Goal: Task Accomplishment & Management: Use online tool/utility

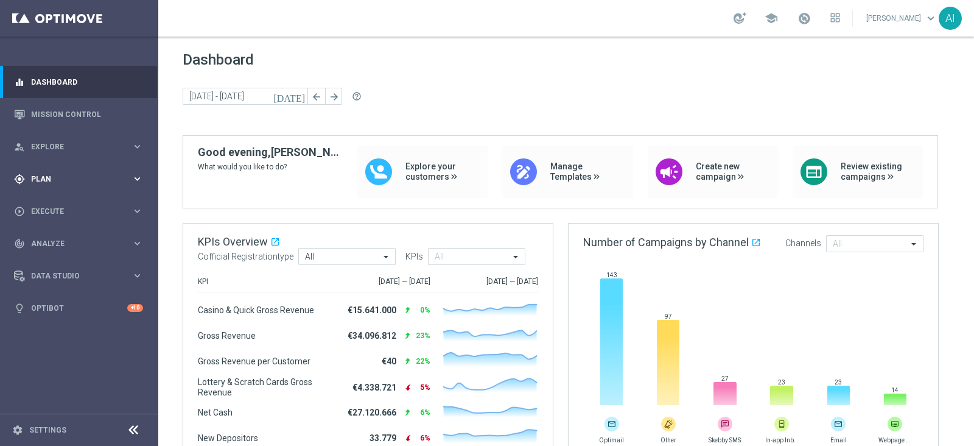
click at [87, 178] on span "Plan" at bounding box center [81, 178] width 100 height 7
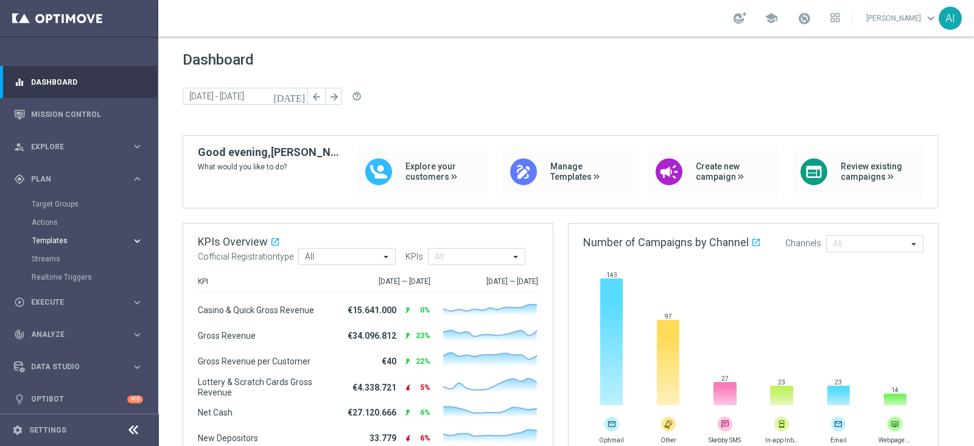
click at [57, 239] on span "Templates" at bounding box center [75, 240] width 87 height 7
drag, startPoint x: 64, startPoint y: 248, endPoint x: 57, endPoint y: 260, distance: 14.2
click at [64, 248] on div "Templates keyboard_arrow_right Optimail OptiMobile In-App OptiMobile Push Optip…" at bounding box center [94, 298] width 125 height 124
click at [57, 260] on link "Optimail" at bounding box center [82, 259] width 89 height 10
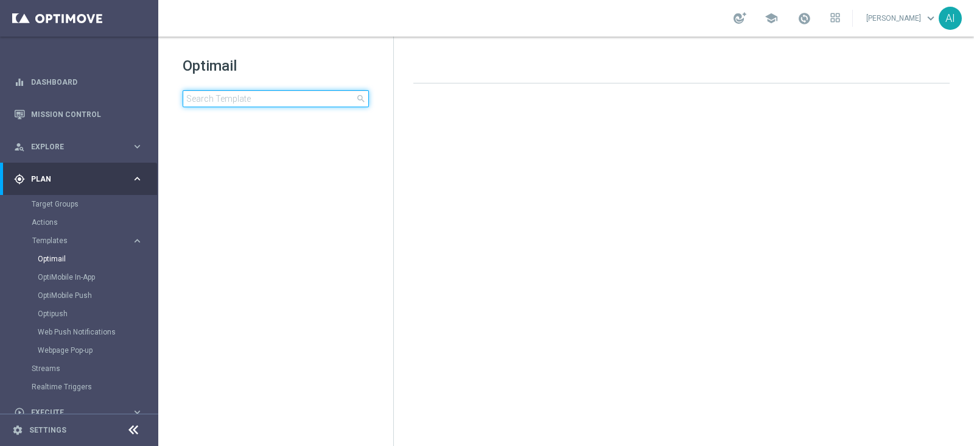
click at [289, 100] on input at bounding box center [276, 98] width 186 height 17
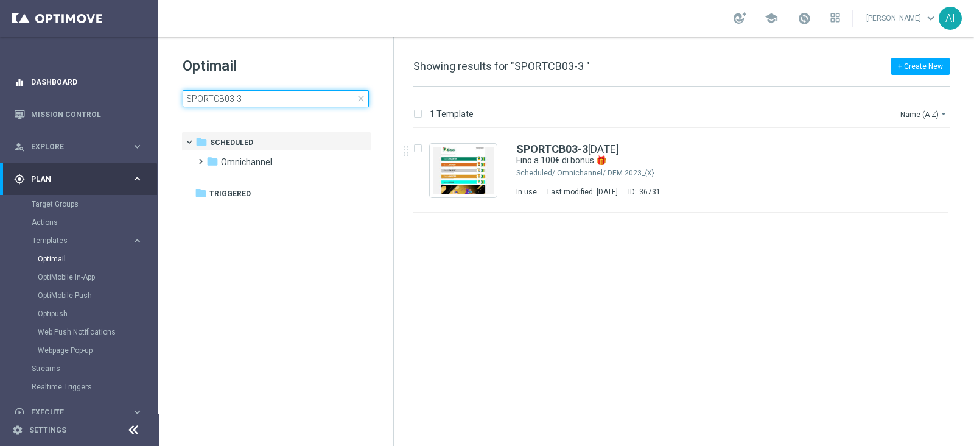
drag, startPoint x: 282, startPoint y: 99, endPoint x: 0, endPoint y: 86, distance: 282.3
click at [0, 88] on main "equalizer Dashboard Mission Control" at bounding box center [487, 223] width 974 height 446
drag, startPoint x: 279, startPoint y: 96, endPoint x: 0, endPoint y: 71, distance: 280.0
click at [0, 73] on main "equalizer Dashboard Mission Control" at bounding box center [487, 223] width 974 height 446
type input "SPORTCB03-1 [DATE]"
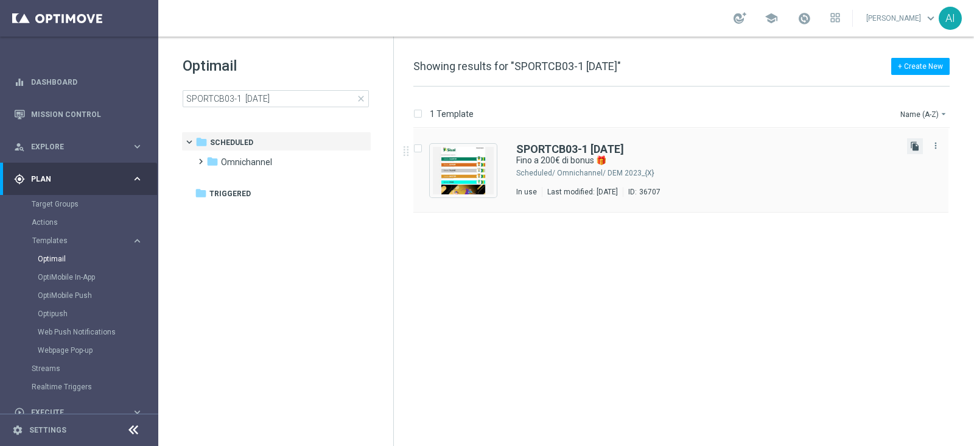
click at [918, 147] on icon "file_copy" at bounding box center [915, 146] width 10 height 10
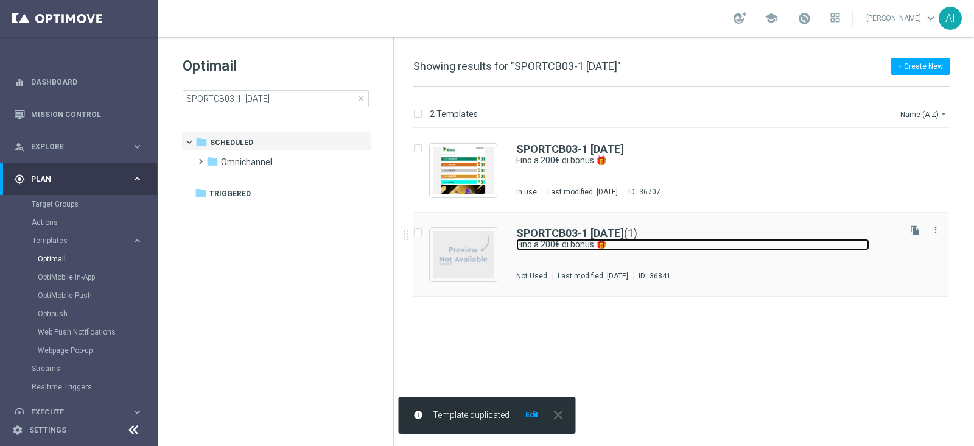
click at [823, 245] on link "Fino a 200€ di bonus 🎁" at bounding box center [692, 245] width 353 height 12
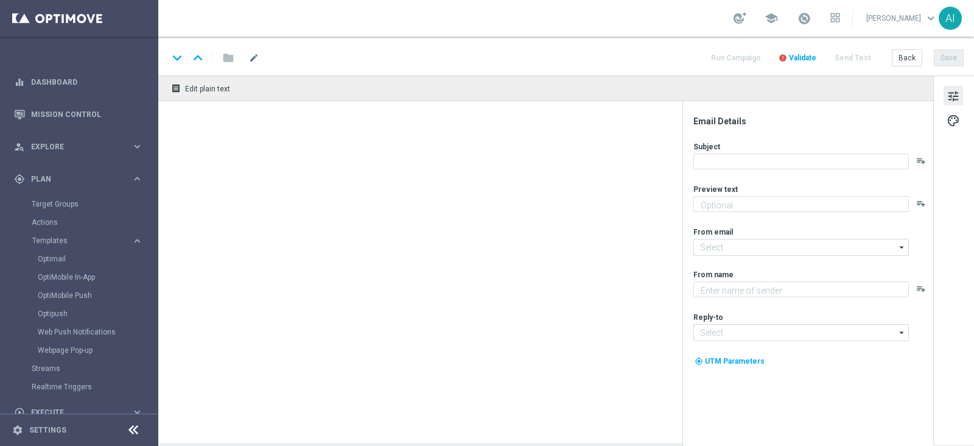
type textarea "Sisal"
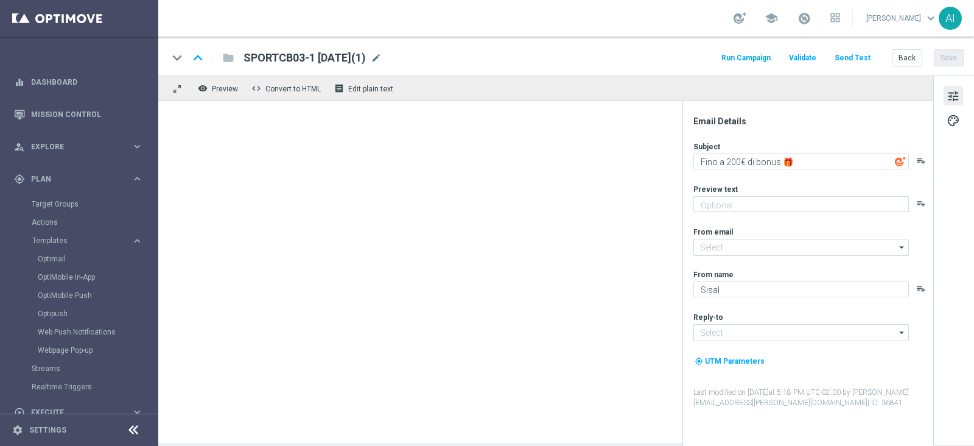
type input "[EMAIL_ADDRESS][DOMAIN_NAME]"
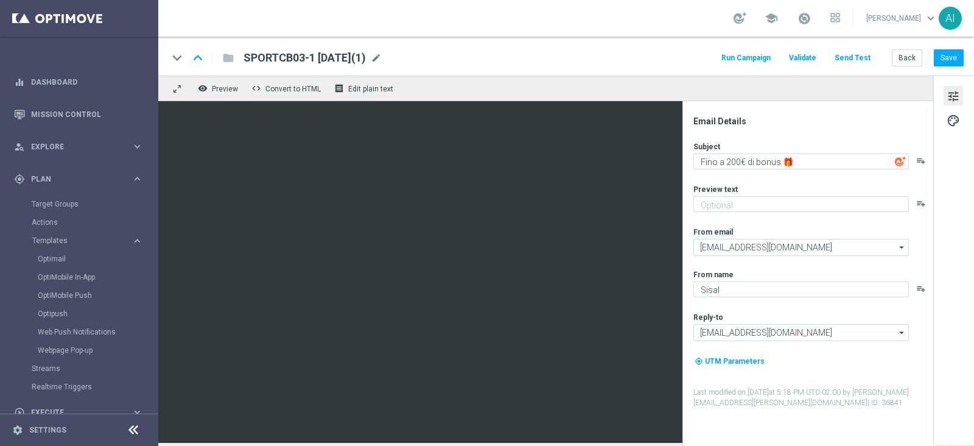
click at [299, 59] on span "SPORTCB03-1 [DATE](1)" at bounding box center [305, 58] width 122 height 15
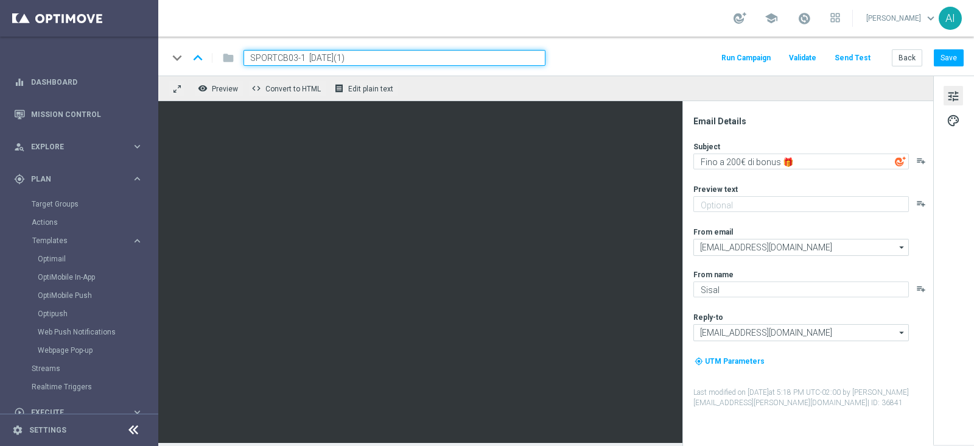
click at [295, 57] on input "SPORTCB03-1 [DATE](1)" at bounding box center [395, 58] width 302 height 16
click at [957, 64] on button "Save" at bounding box center [949, 57] width 30 height 17
drag, startPoint x: 375, startPoint y: 62, endPoint x: 46, endPoint y: 53, distance: 329.6
click at [48, 54] on main "equalizer Dashboard Mission Control" at bounding box center [487, 223] width 974 height 446
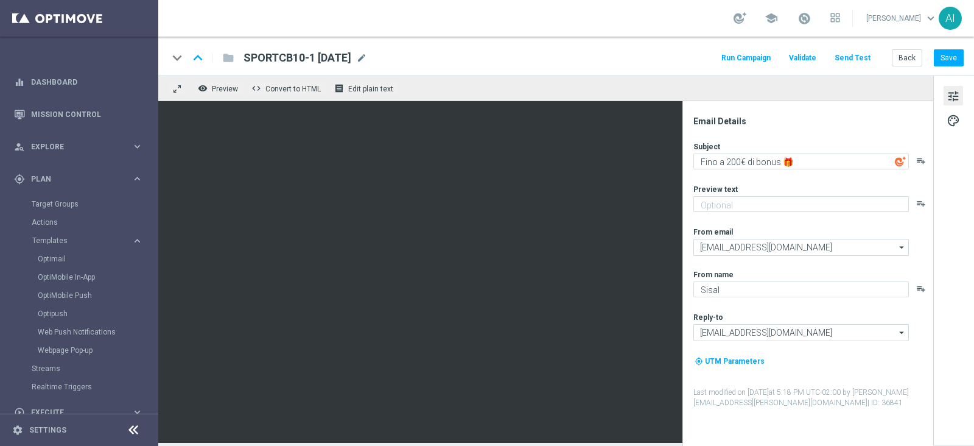
click at [317, 51] on span "SPORTCB10-1 [DATE]" at bounding box center [298, 58] width 108 height 15
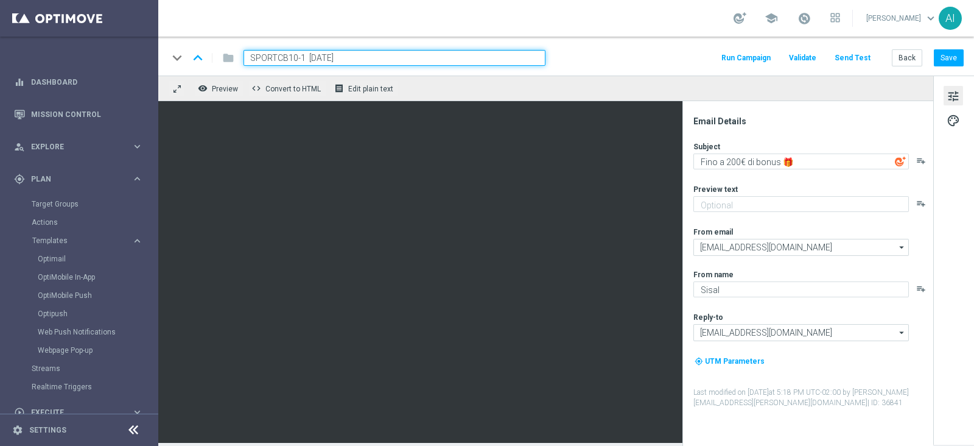
click at [304, 53] on input "SPORTCB10-1 [DATE]" at bounding box center [395, 58] width 302 height 16
type input "SPORTCB10-1 [DATE]"
click at [953, 60] on button "Save" at bounding box center [949, 57] width 30 height 17
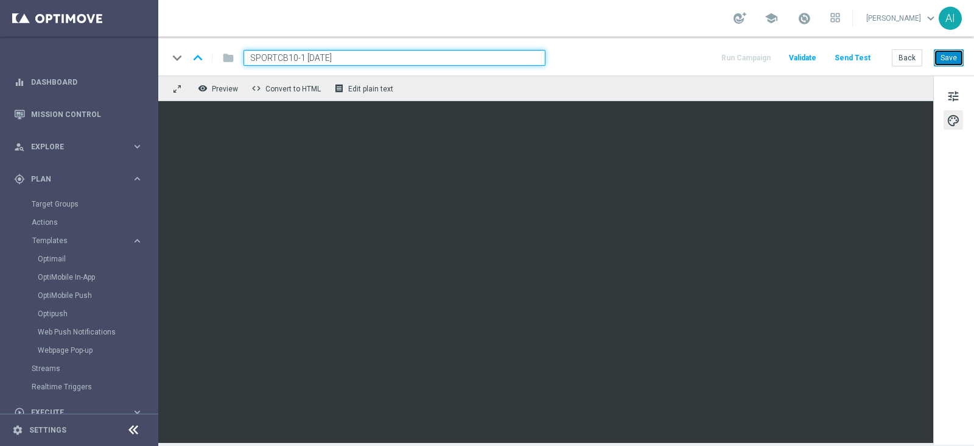
click at [942, 50] on button "Save" at bounding box center [949, 57] width 30 height 17
click at [947, 60] on button "Save" at bounding box center [949, 57] width 30 height 17
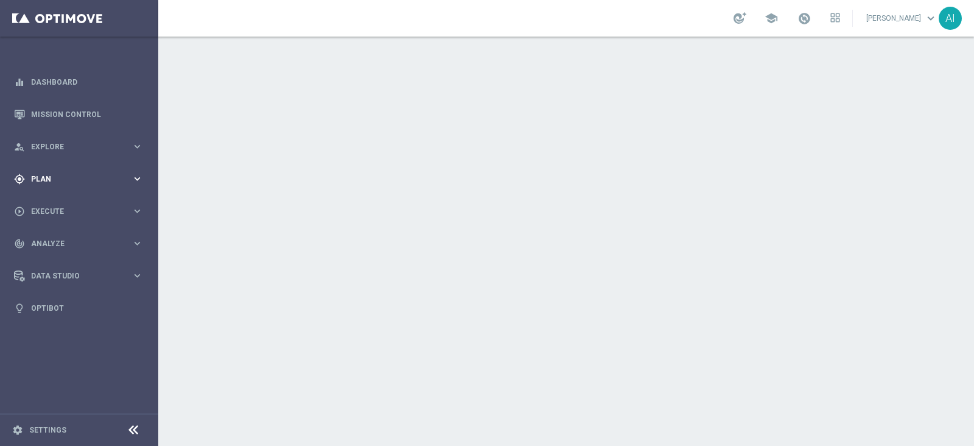
click at [70, 182] on div "gps_fixed Plan" at bounding box center [73, 179] width 118 height 11
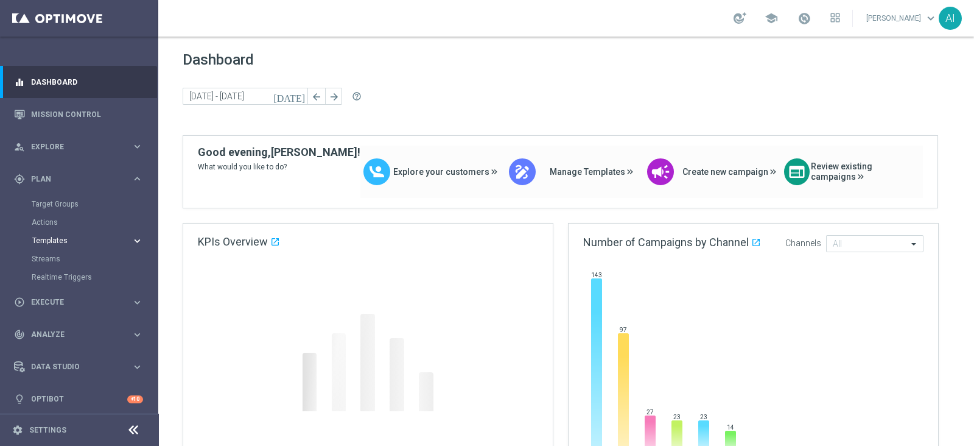
click at [72, 240] on span "Templates" at bounding box center [75, 240] width 87 height 7
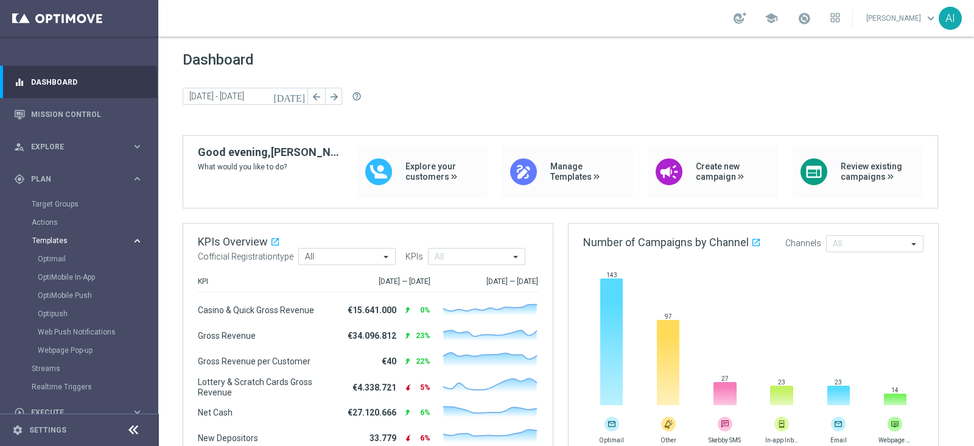
click at [57, 242] on span "Templates" at bounding box center [75, 240] width 87 height 7
click at [58, 255] on link "Optimail" at bounding box center [82, 259] width 89 height 10
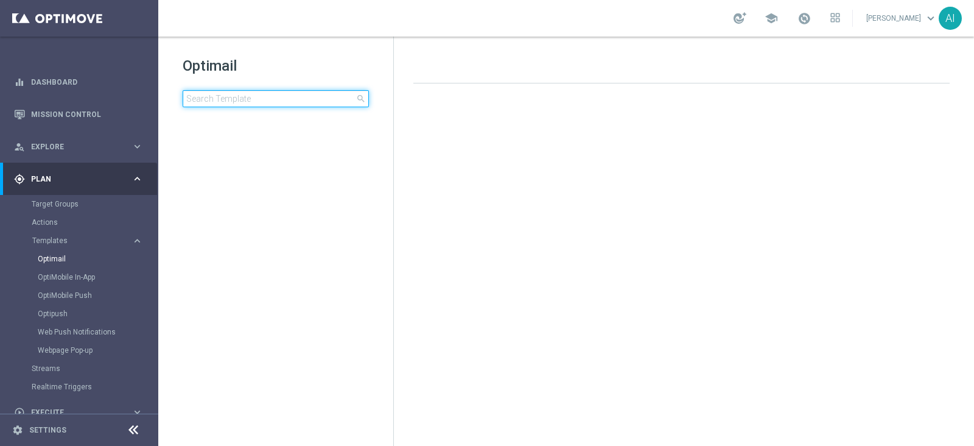
click at [248, 93] on input at bounding box center [276, 98] width 186 height 17
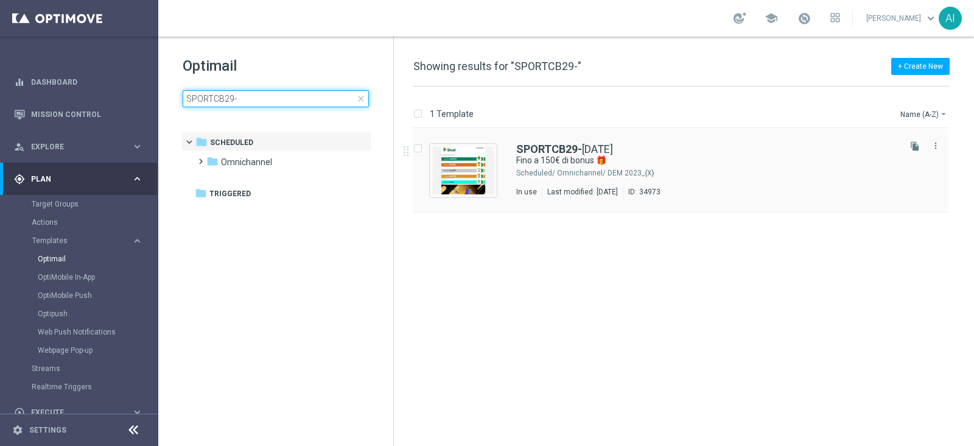
type input "SPORTCB29-"
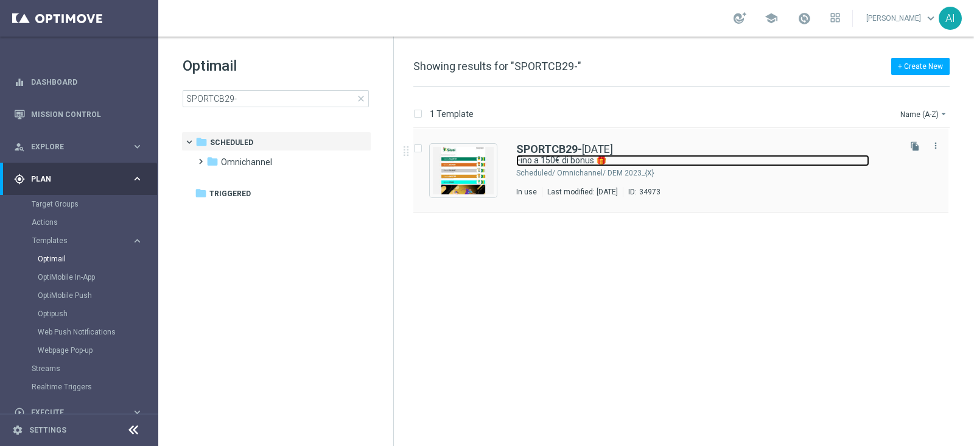
click at [667, 165] on link "Fino a 150€ di bonus 🎁" at bounding box center [692, 161] width 353 height 12
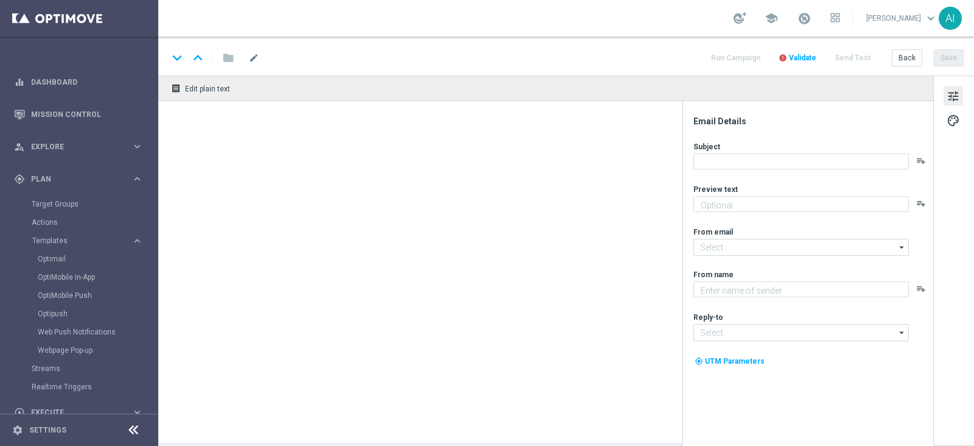
type input "[EMAIL_ADDRESS][DOMAIN_NAME]"
type textarea "Sisal"
type input "[EMAIL_ADDRESS][DOMAIN_NAME]"
